Goal: Task Accomplishment & Management: Complete application form

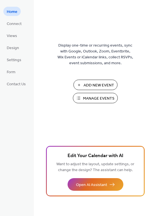
click at [107, 82] on span "Add New Event" at bounding box center [98, 85] width 31 height 6
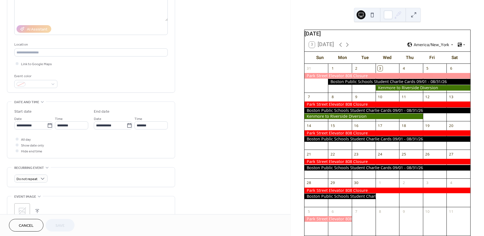
scroll to position [84, 0]
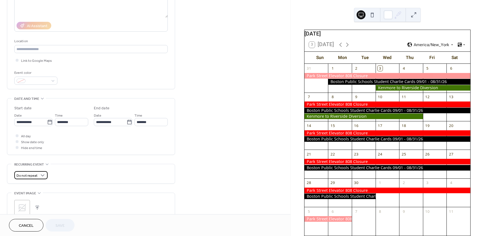
click at [39, 175] on div "Do not repeat" at bounding box center [30, 175] width 33 height 8
click at [68, 177] on div "Do not repeat" at bounding box center [90, 175] width 153 height 8
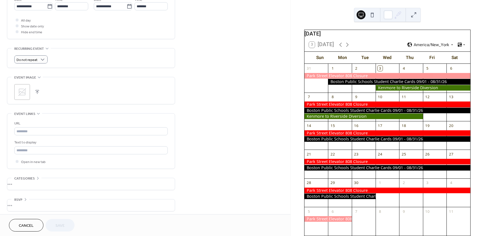
scroll to position [203, 0]
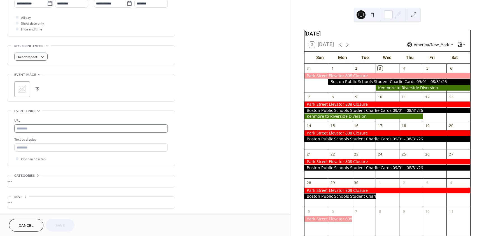
click at [81, 128] on input "text" at bounding box center [90, 129] width 153 height 8
click at [164, 116] on div "URL Text to display Open in new tab" at bounding box center [90, 138] width 153 height 55
